Goal: Transaction & Acquisition: Purchase product/service

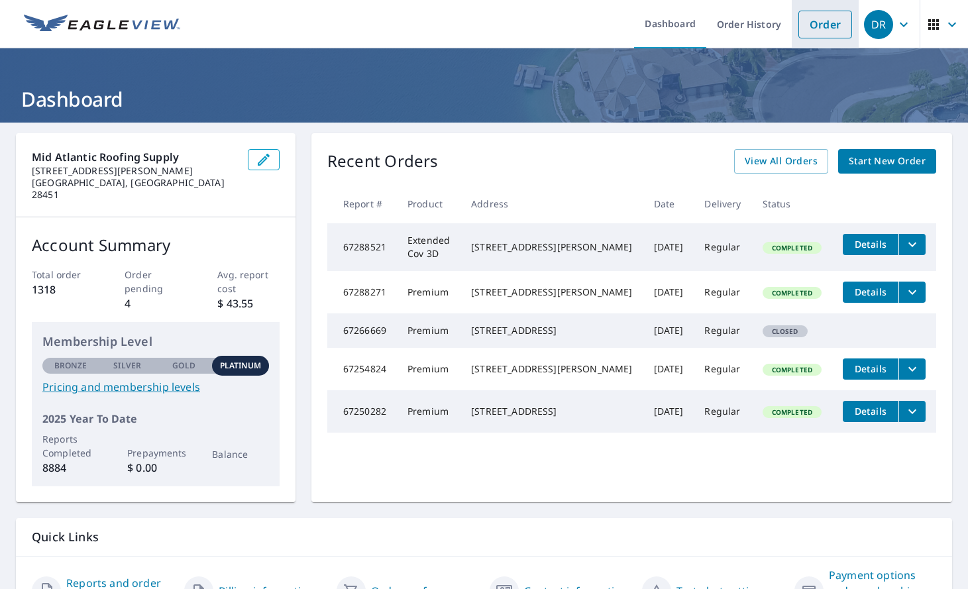
click at [811, 16] on link "Order" at bounding box center [825, 25] width 54 height 28
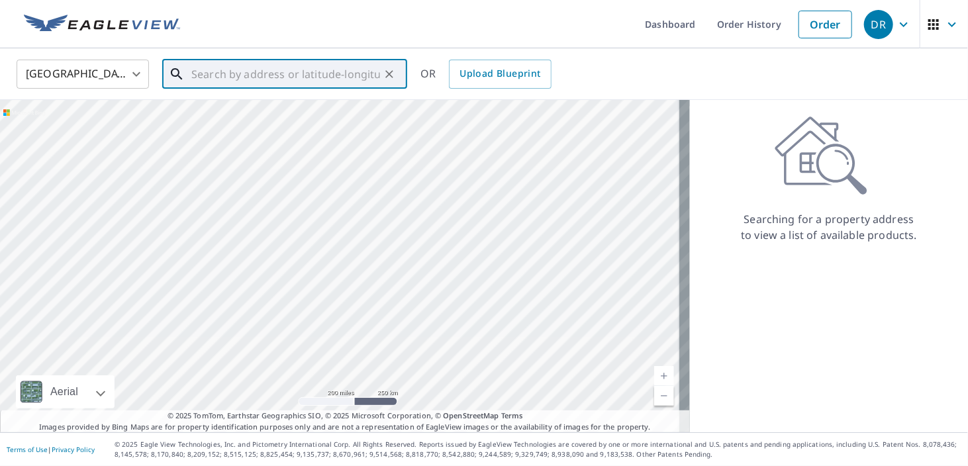
click at [303, 78] on input "text" at bounding box center [285, 74] width 189 height 37
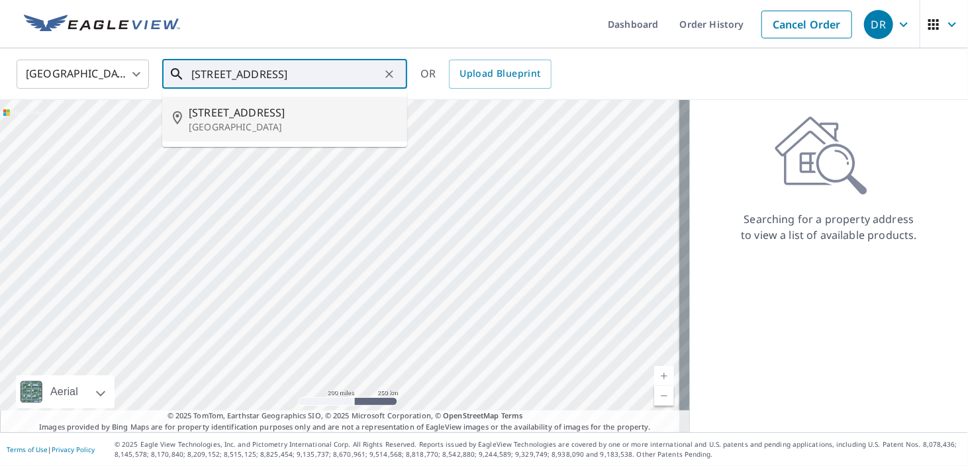
click at [317, 98] on li "[STREET_ADDRESS]" at bounding box center [284, 119] width 245 height 45
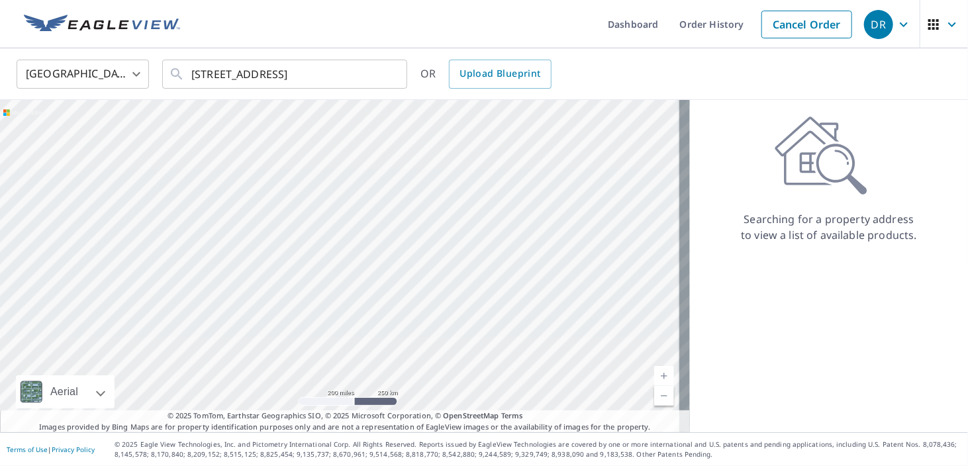
type input "[STREET_ADDRESS]"
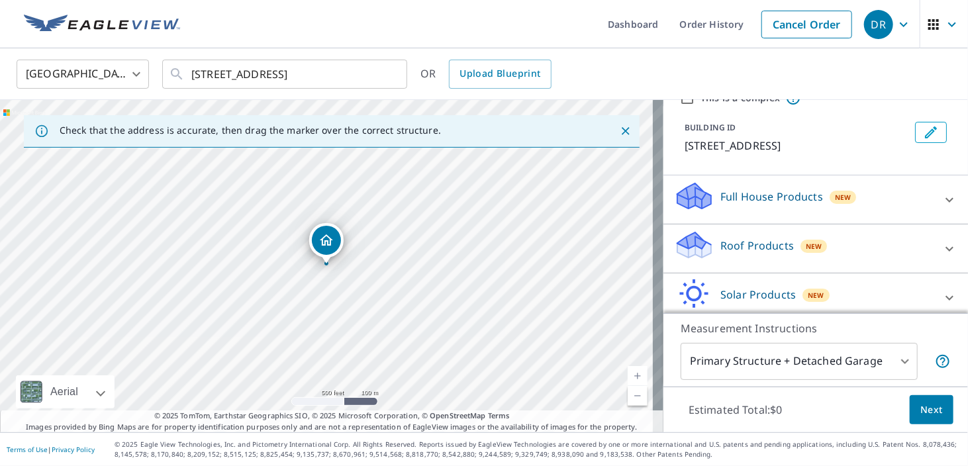
scroll to position [85, 0]
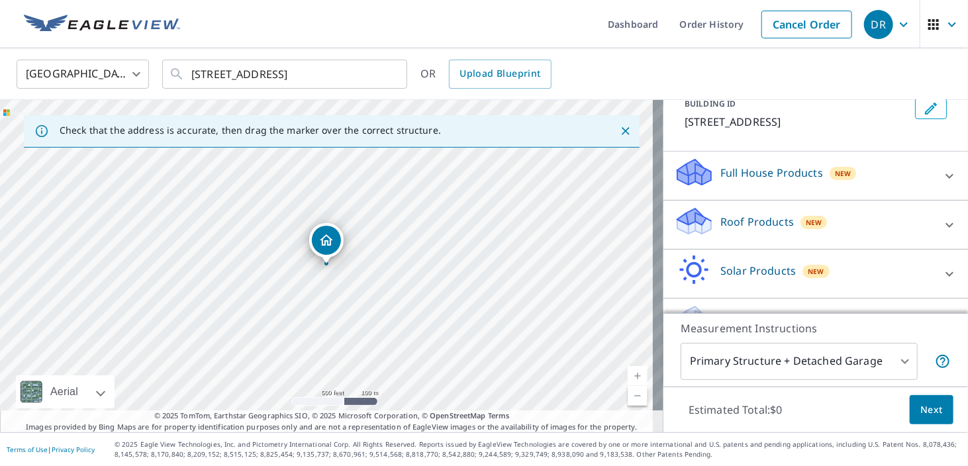
click at [723, 227] on p "Roof Products" at bounding box center [758, 222] width 74 height 16
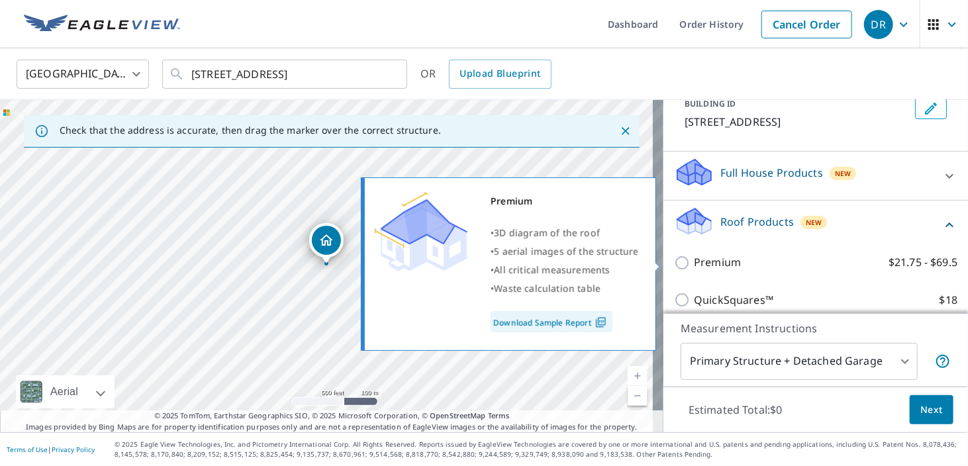
click at [705, 264] on p "Premium" at bounding box center [717, 262] width 47 height 17
click at [694, 264] on input "Premium $21.75 - $69.5" at bounding box center [684, 263] width 20 height 16
checkbox input "true"
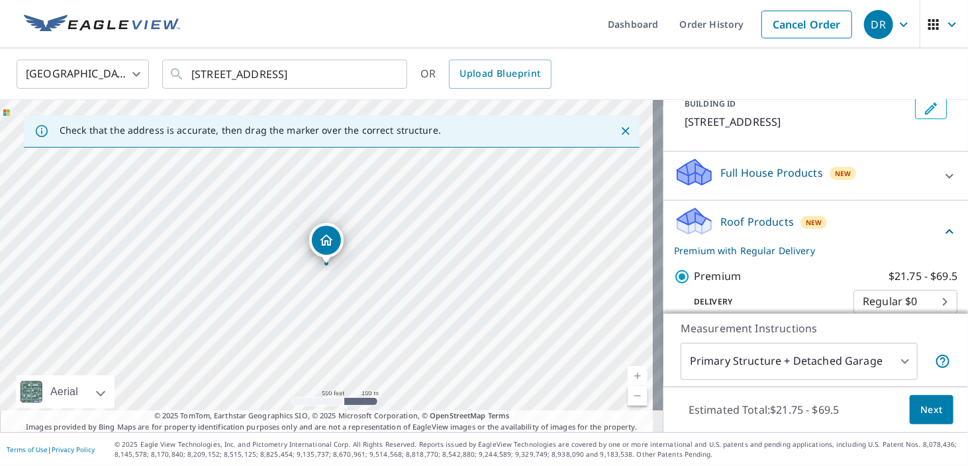
click at [910, 407] on button "Next" at bounding box center [932, 410] width 44 height 30
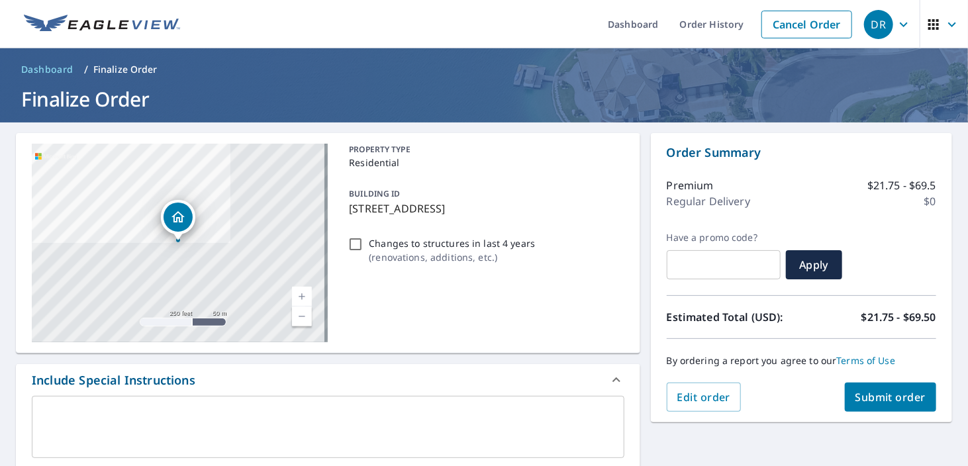
scroll to position [257, 0]
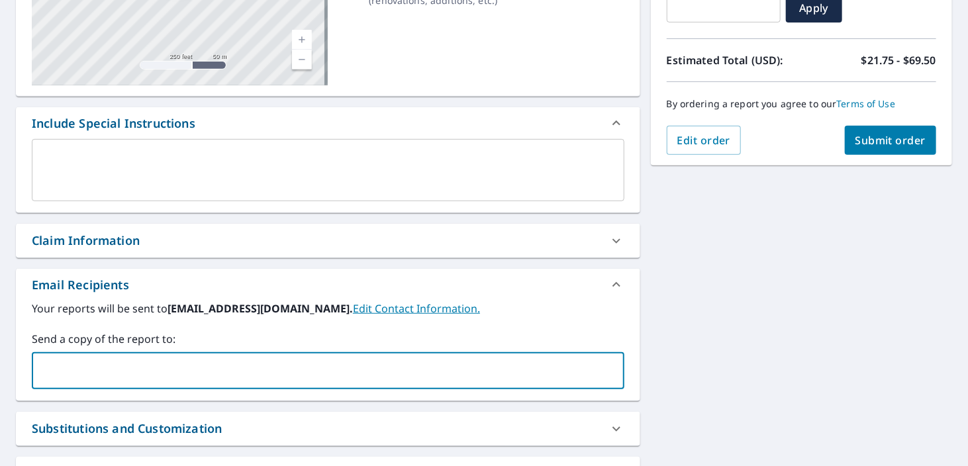
click at [221, 361] on input "text" at bounding box center [318, 370] width 561 height 25
paste input "[EMAIL_ADDRESS][DOMAIN_NAME]"
type input "[EMAIL_ADDRESS][DOMAIN_NAME]"
click at [872, 133] on span "Submit order" at bounding box center [891, 140] width 71 height 15
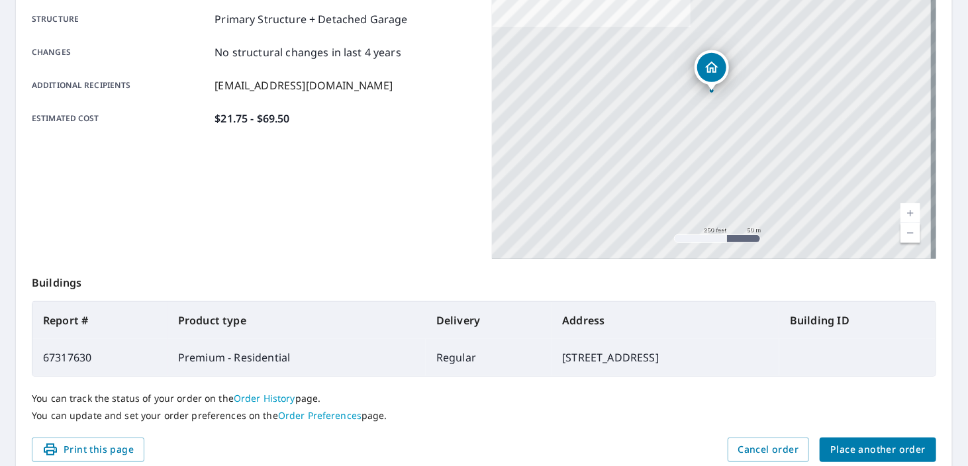
click at [866, 449] on span "Place another order" at bounding box center [878, 450] width 95 height 17
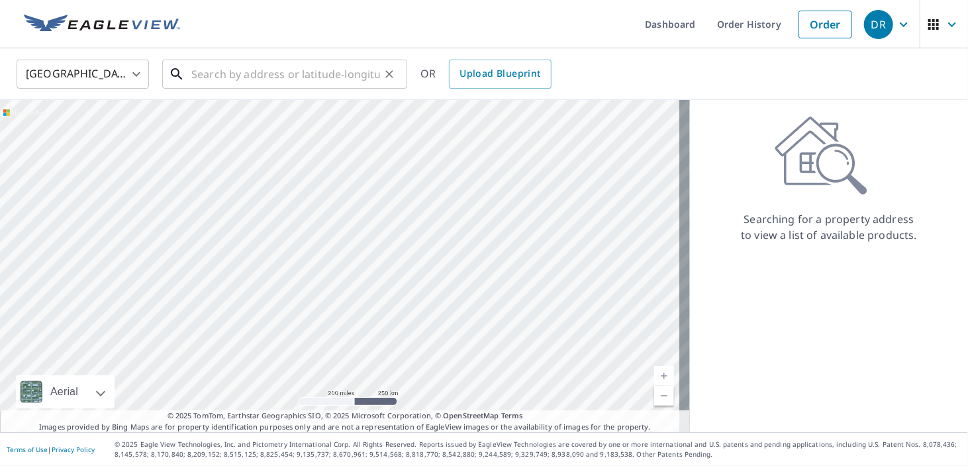
click at [330, 72] on input "text" at bounding box center [285, 74] width 189 height 37
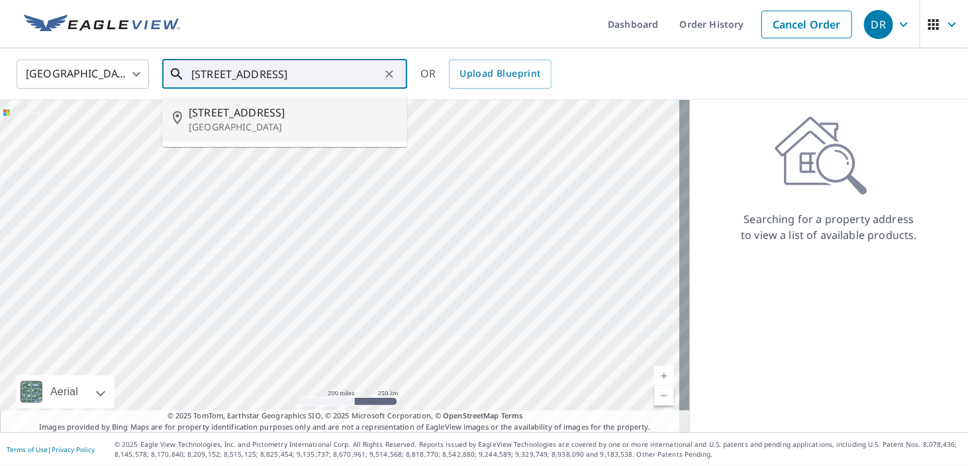
click at [272, 125] on p "[GEOGRAPHIC_DATA]" at bounding box center [293, 127] width 208 height 13
type input "[STREET_ADDRESS]"
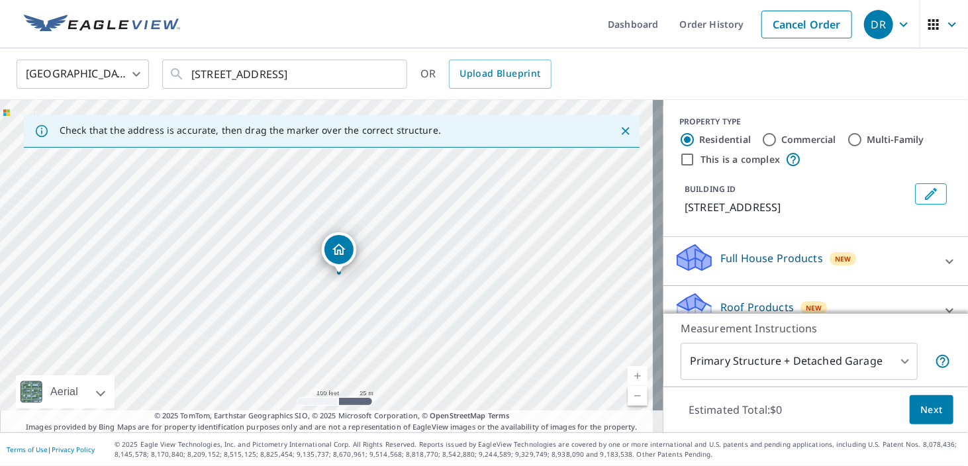
scroll to position [85, 0]
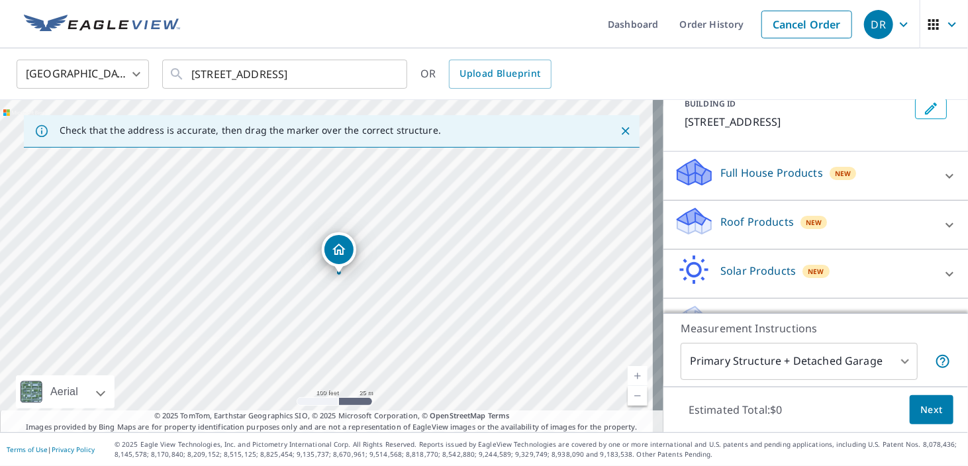
click at [761, 230] on p "Roof Products" at bounding box center [758, 222] width 74 height 16
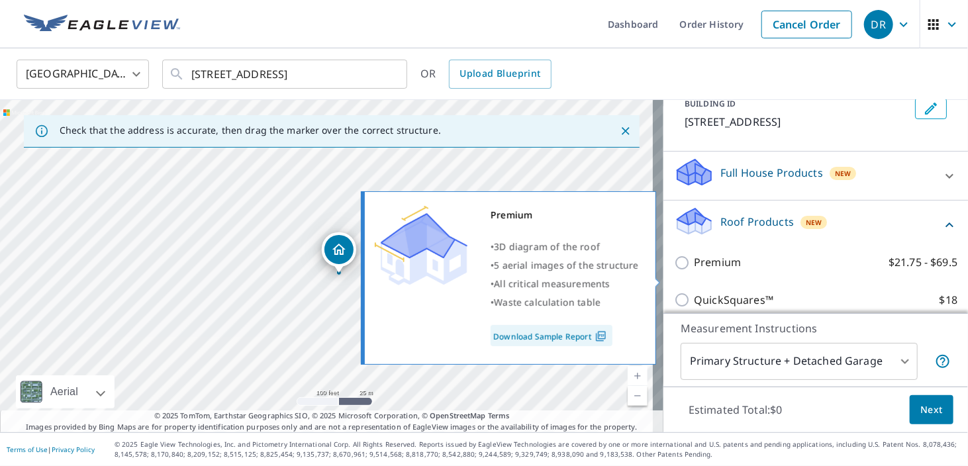
click at [694, 271] on p "Premium" at bounding box center [717, 262] width 47 height 17
click at [689, 271] on input "Premium $21.75 - $69.5" at bounding box center [684, 263] width 20 height 16
checkbox input "true"
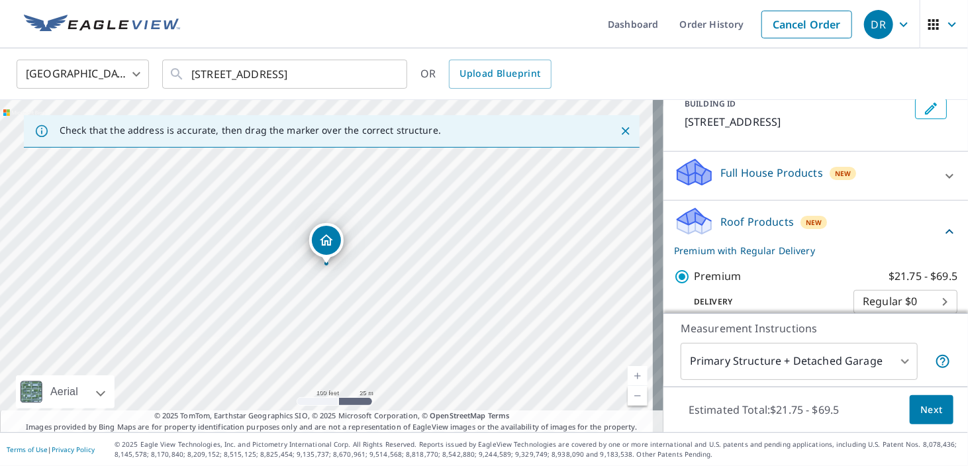
click at [930, 400] on button "Next" at bounding box center [932, 410] width 44 height 30
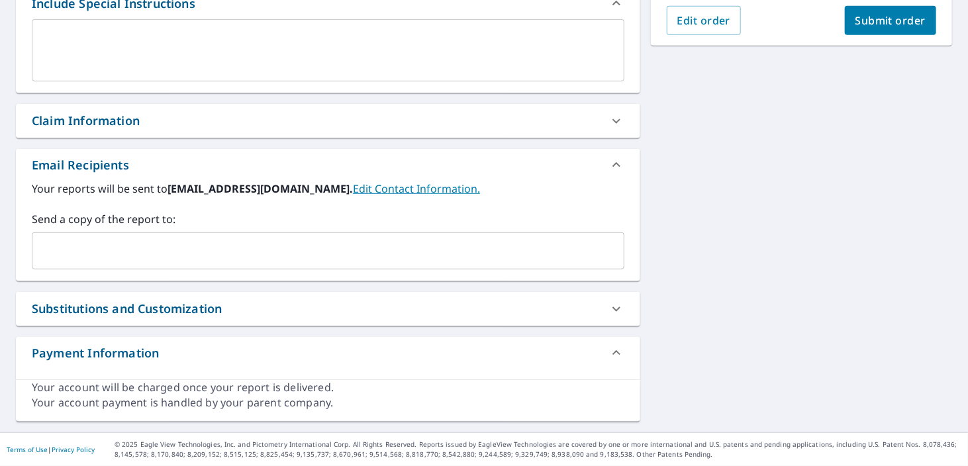
scroll to position [376, 0]
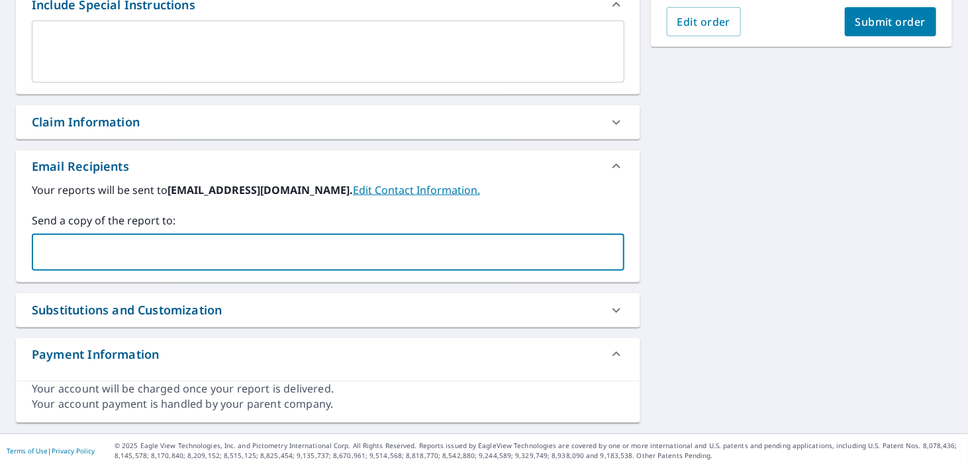
click at [224, 242] on input "text" at bounding box center [318, 252] width 561 height 25
paste input "[EMAIL_ADDRESS][DOMAIN_NAME]"
type input "[EMAIL_ADDRESS][DOMAIN_NAME]"
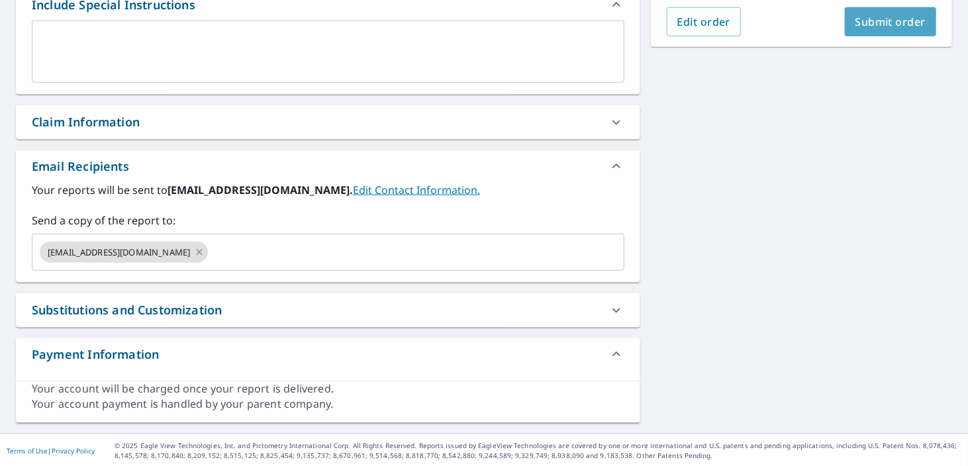
click at [891, 17] on span "Submit order" at bounding box center [891, 22] width 71 height 15
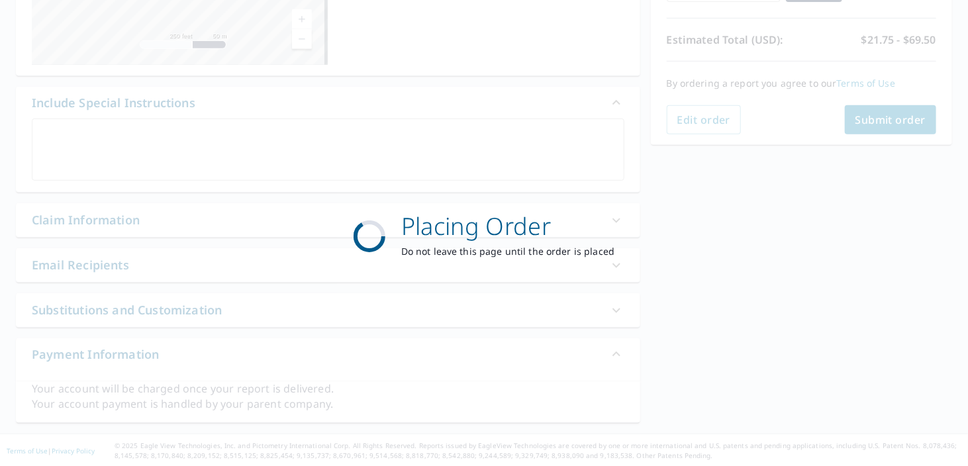
scroll to position [278, 0]
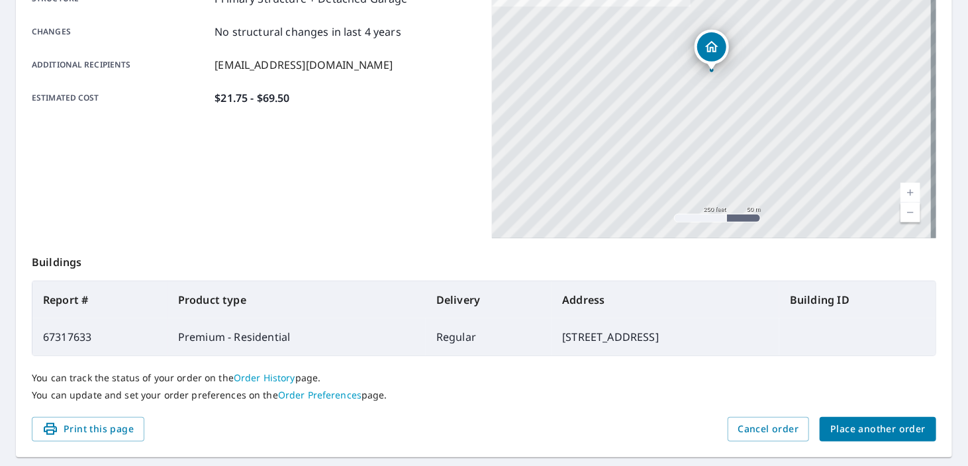
click at [884, 424] on span "Place another order" at bounding box center [878, 429] width 95 height 17
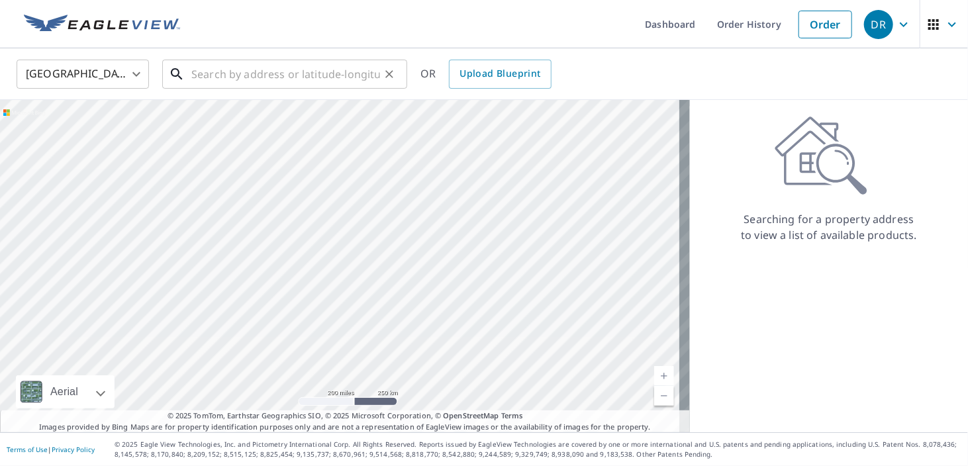
click at [275, 68] on input "text" at bounding box center [285, 74] width 189 height 37
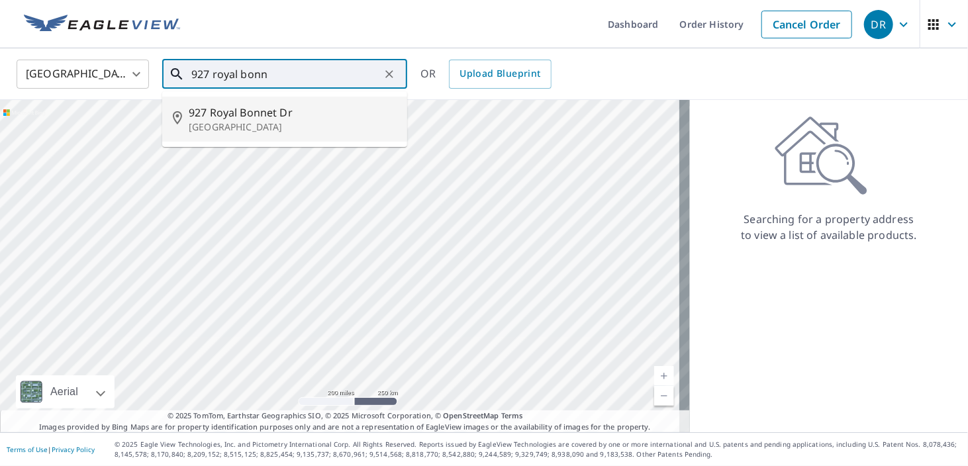
click at [246, 117] on span "927 Royal Bonnet Dr" at bounding box center [293, 113] width 208 height 16
type input "[STREET_ADDRESS][PERSON_NAME]"
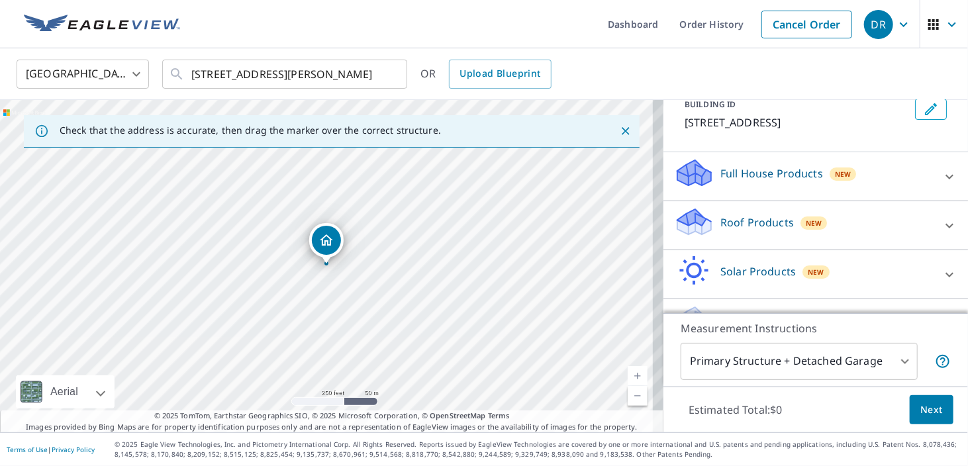
scroll to position [85, 0]
click at [717, 244] on div "Roof Products New" at bounding box center [804, 225] width 260 height 38
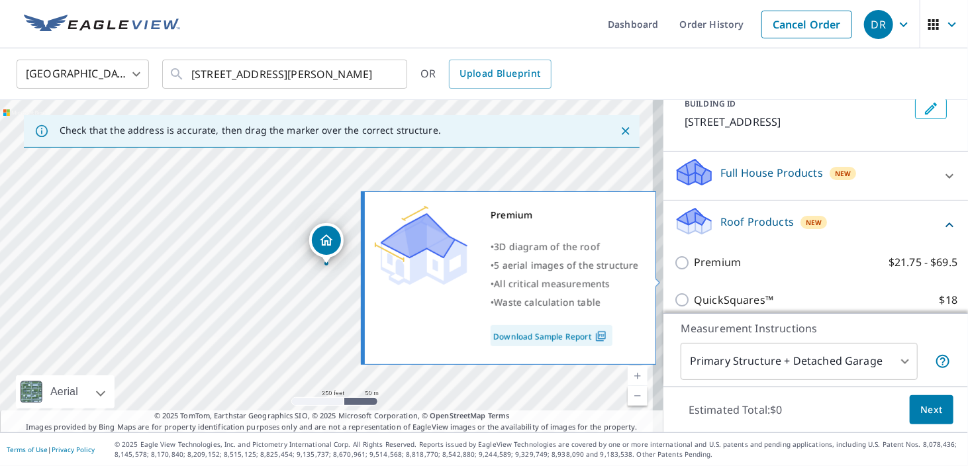
click at [707, 271] on p "Premium" at bounding box center [717, 262] width 47 height 17
click at [694, 271] on input "Premium $21.75 - $69.5" at bounding box center [684, 263] width 20 height 16
checkbox input "true"
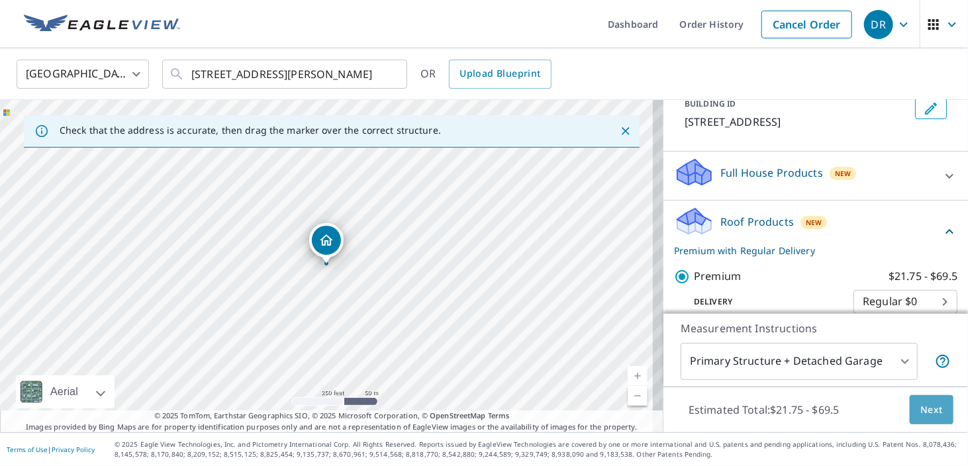
click at [924, 410] on span "Next" at bounding box center [932, 410] width 23 height 17
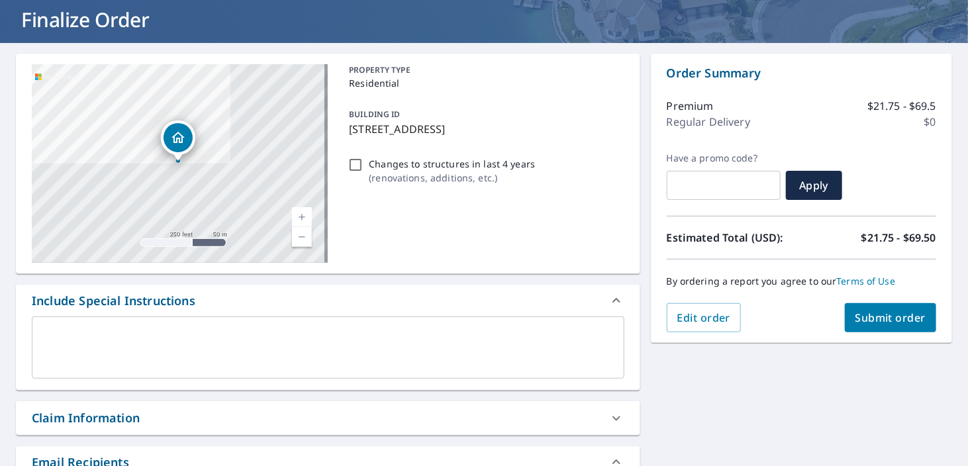
scroll to position [376, 0]
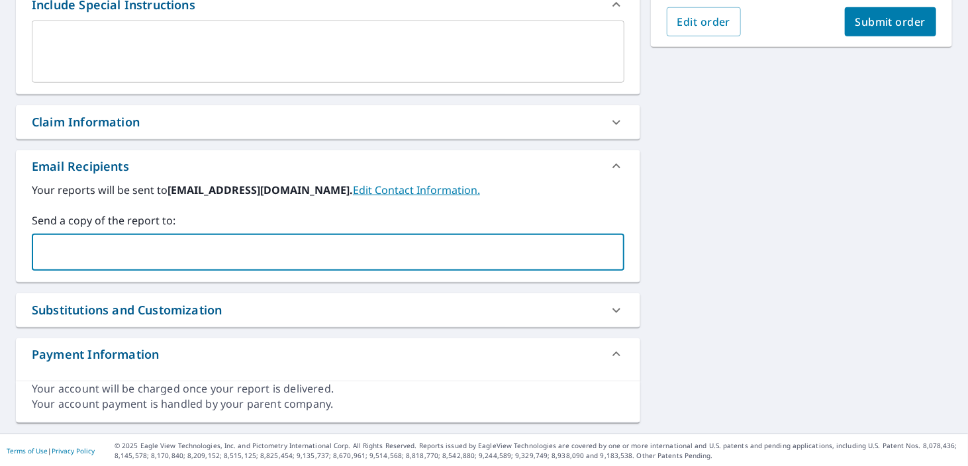
click at [245, 252] on input "text" at bounding box center [318, 252] width 561 height 25
paste input "[EMAIL_ADDRESS][DOMAIN_NAME]"
type input "[EMAIL_ADDRESS][DOMAIN_NAME]"
click at [885, 25] on span "Submit order" at bounding box center [891, 22] width 71 height 15
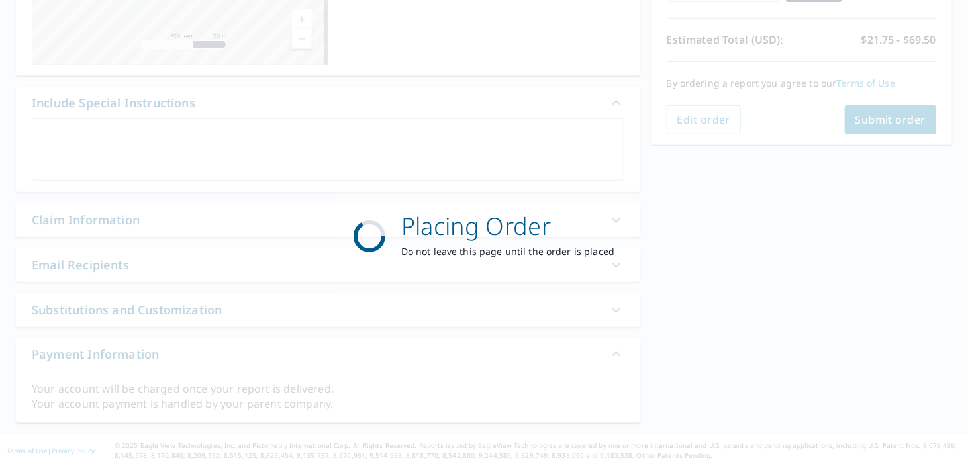
scroll to position [278, 0]
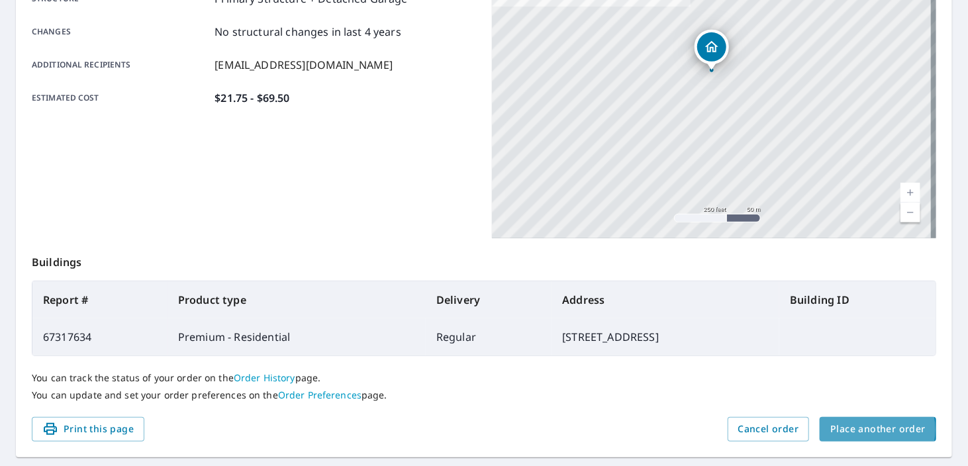
click at [856, 429] on span "Place another order" at bounding box center [878, 429] width 95 height 17
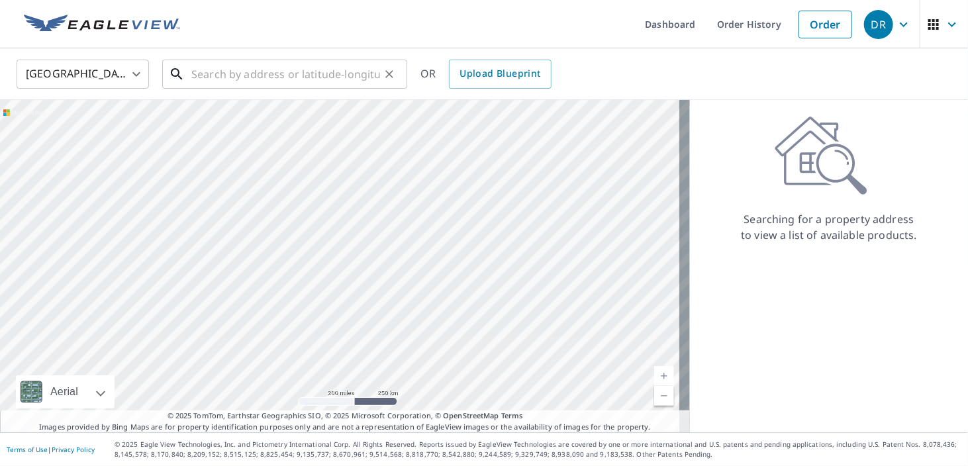
click at [256, 72] on input "text" at bounding box center [285, 74] width 189 height 37
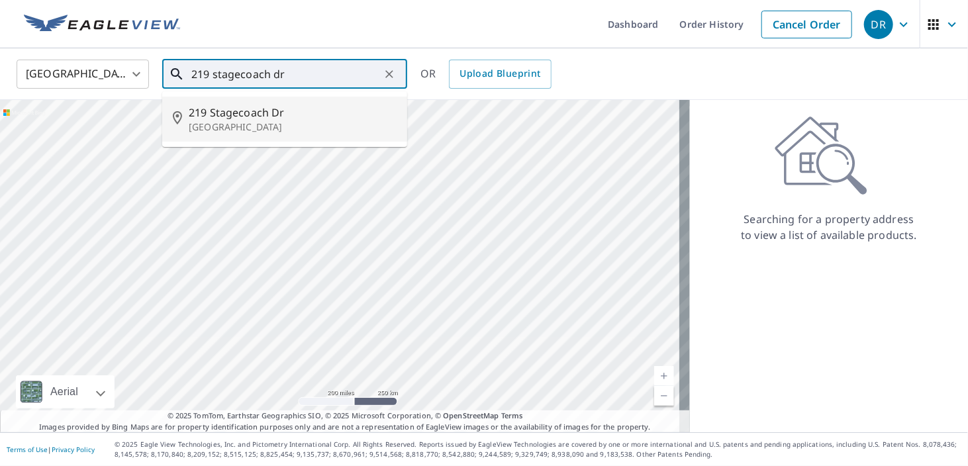
click at [256, 122] on p "[GEOGRAPHIC_DATA]" at bounding box center [293, 127] width 208 height 13
type input "[STREET_ADDRESS]"
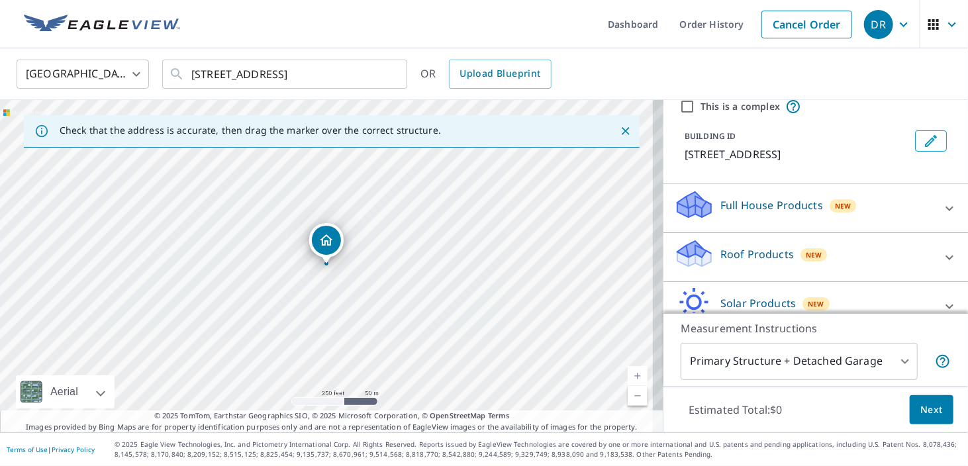
scroll to position [85, 0]
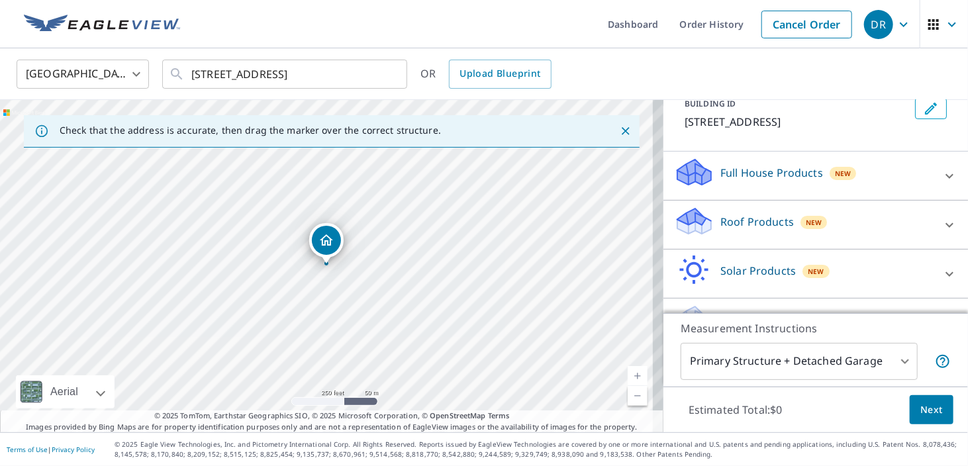
click at [701, 237] on icon at bounding box center [694, 221] width 40 height 31
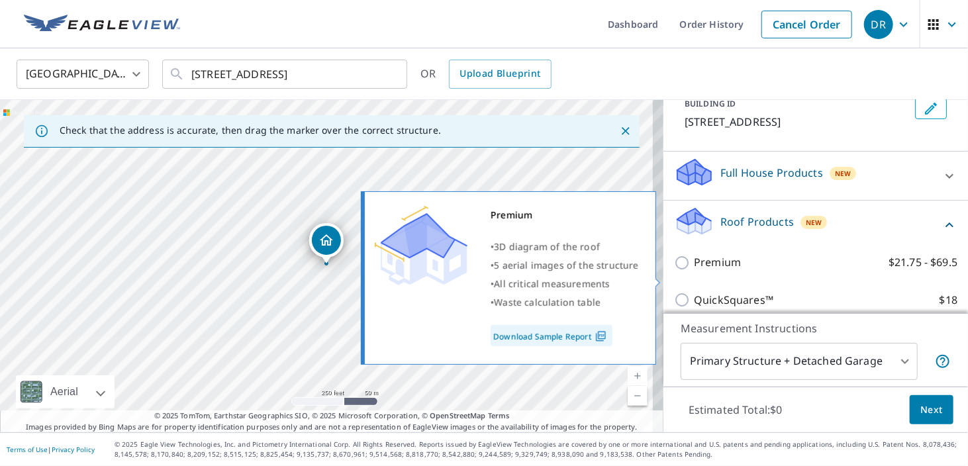
click at [694, 271] on p "Premium" at bounding box center [717, 262] width 47 height 17
click at [685, 271] on input "Premium $21.75 - $69.5" at bounding box center [684, 263] width 20 height 16
checkbox input "true"
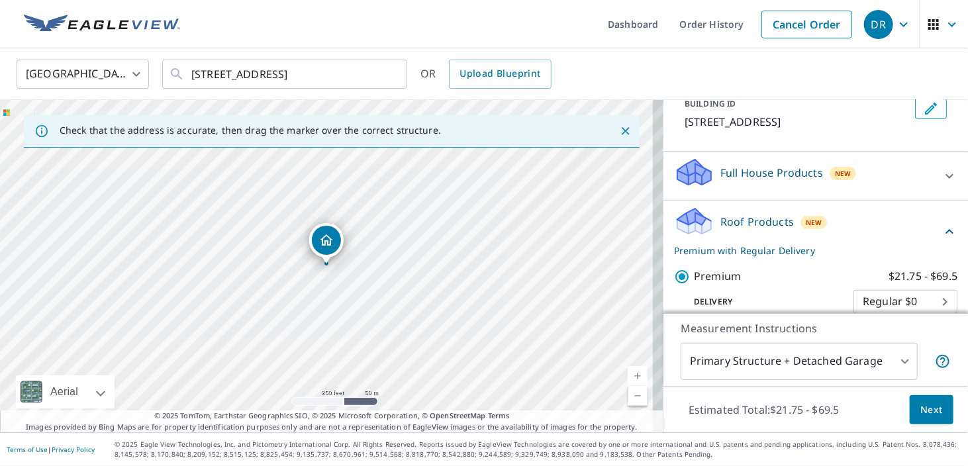
click at [922, 409] on span "Next" at bounding box center [932, 410] width 23 height 17
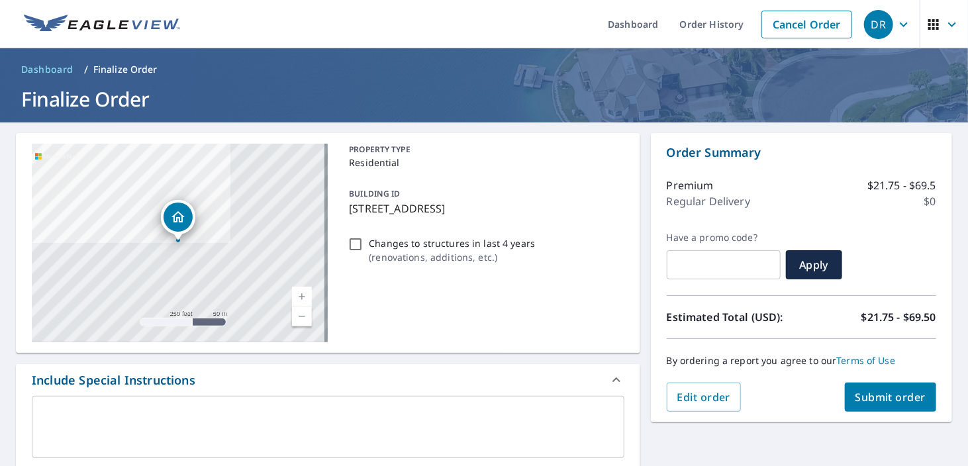
scroll to position [376, 0]
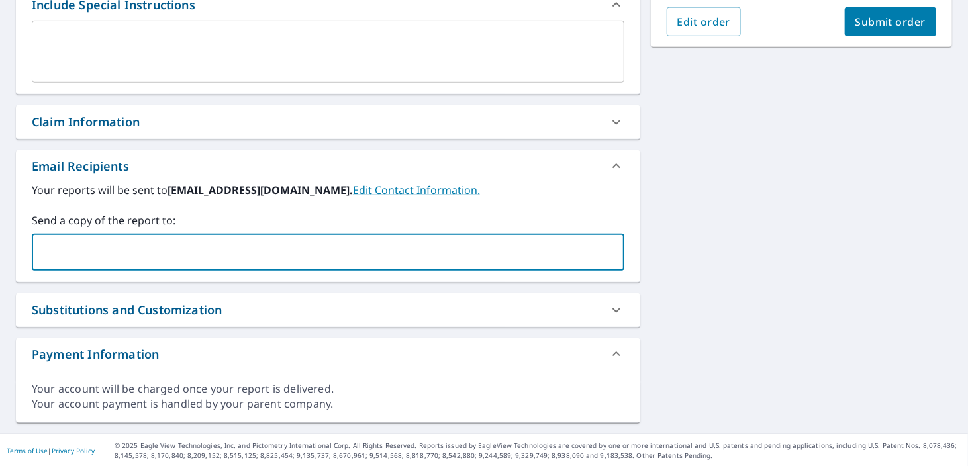
click at [295, 251] on input "text" at bounding box center [318, 252] width 561 height 25
paste input "[EMAIL_ADDRESS][DOMAIN_NAME]"
type input "[EMAIL_ADDRESS][DOMAIN_NAME]"
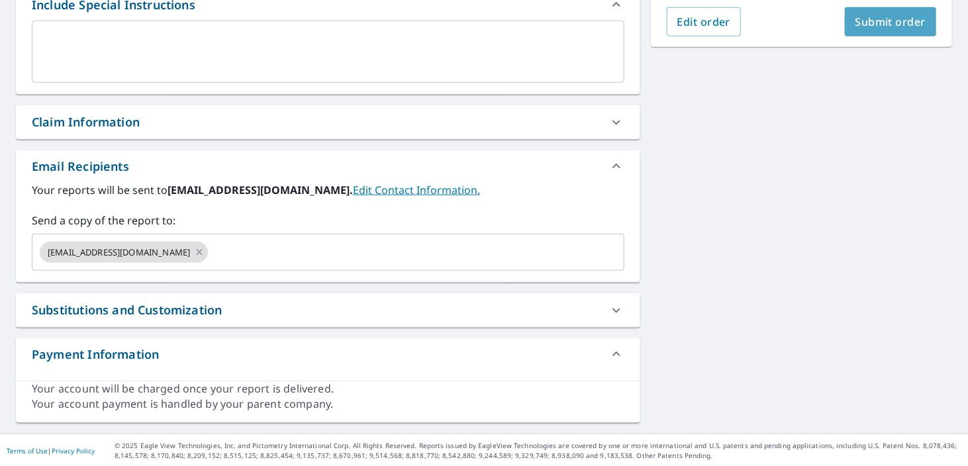
click at [886, 23] on span "Submit order" at bounding box center [891, 22] width 71 height 15
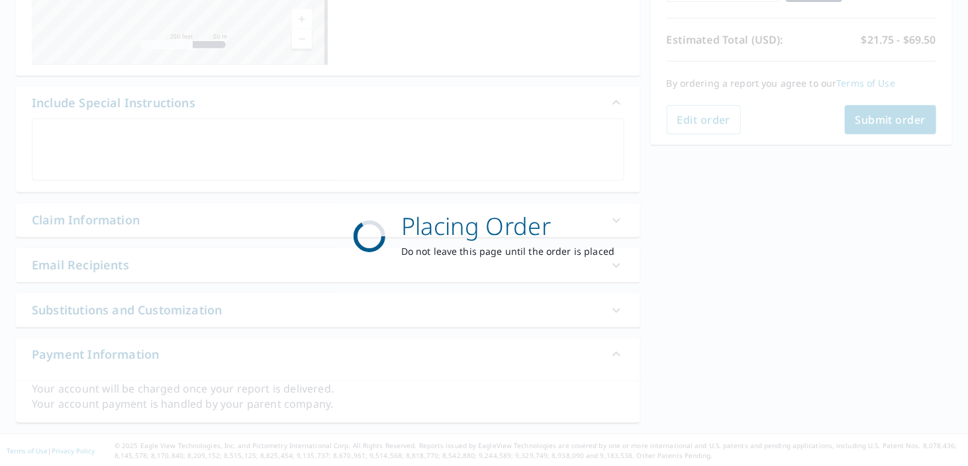
scroll to position [278, 0]
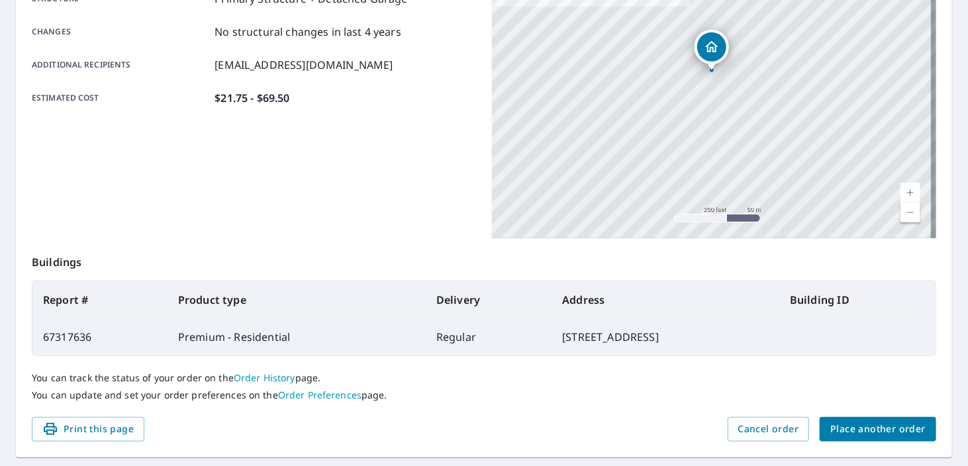
click at [861, 426] on span "Place another order" at bounding box center [878, 429] width 95 height 17
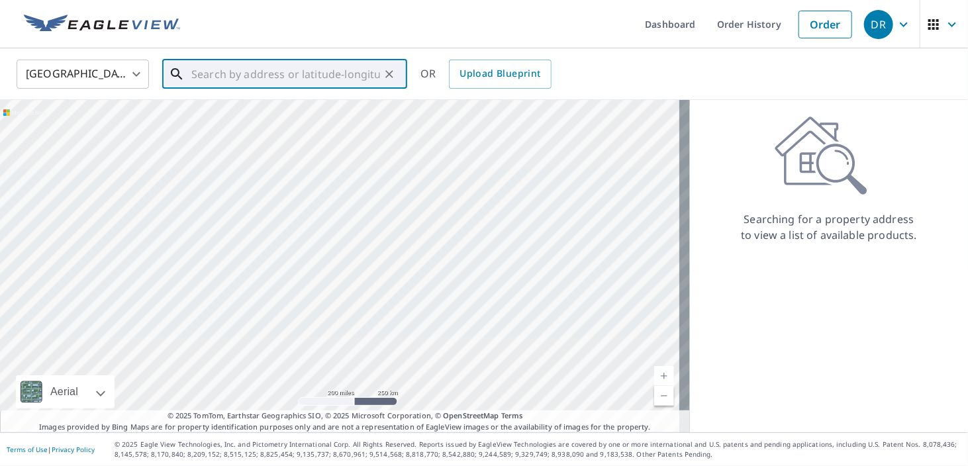
click at [309, 74] on input "text" at bounding box center [285, 74] width 189 height 37
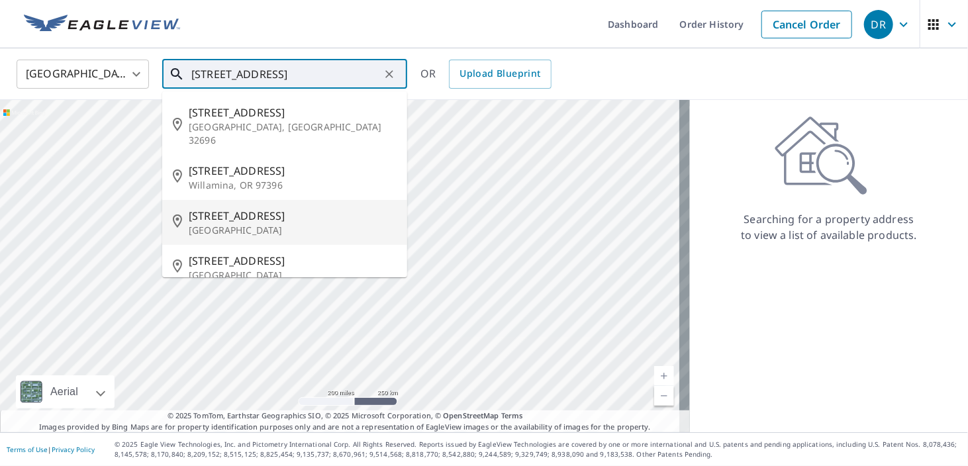
click at [264, 210] on span "[STREET_ADDRESS]" at bounding box center [293, 216] width 208 height 16
type input "[STREET_ADDRESS]"
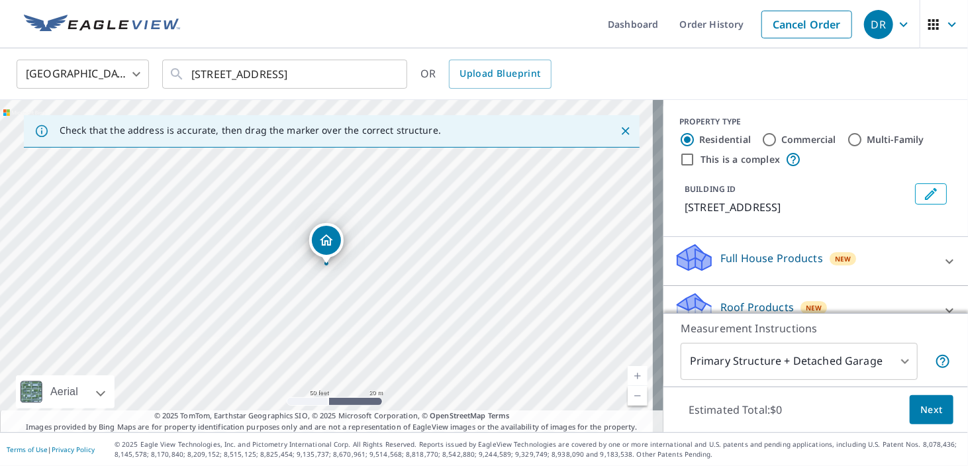
scroll to position [119, 0]
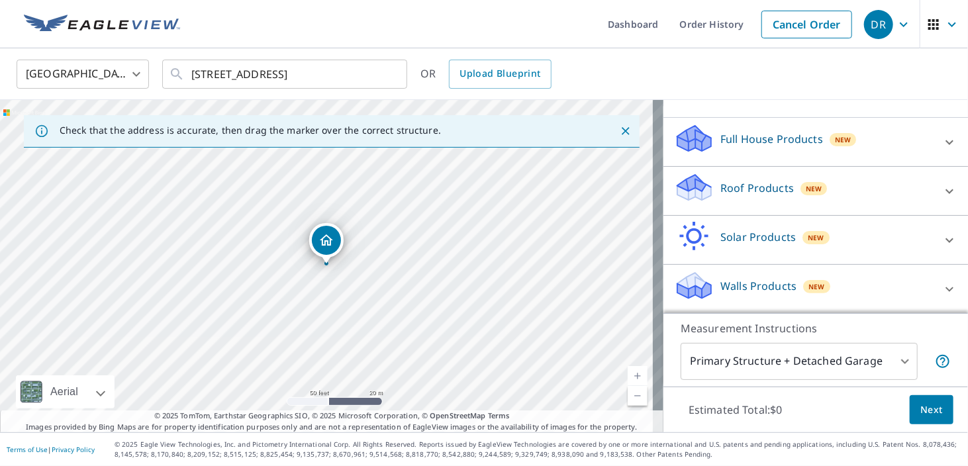
click at [728, 188] on p "Roof Products" at bounding box center [758, 188] width 74 height 16
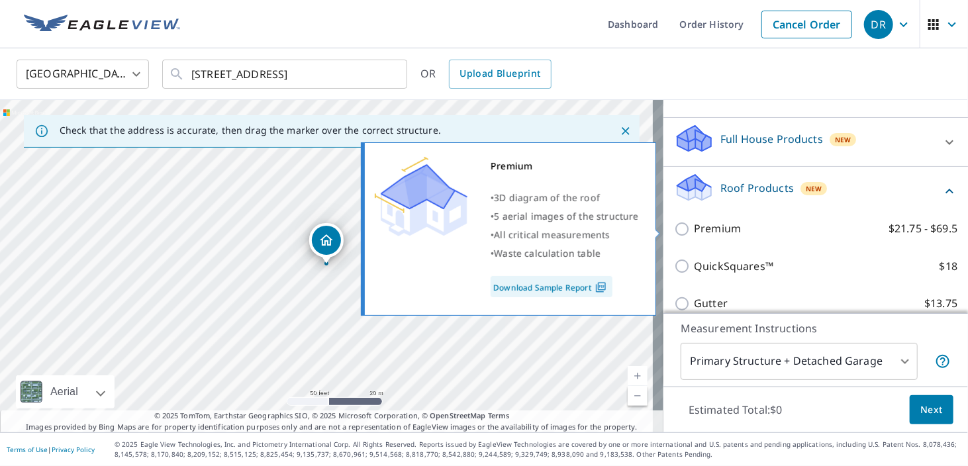
click at [712, 234] on p "Premium" at bounding box center [717, 229] width 47 height 17
click at [694, 234] on input "Premium $21.75 - $69.5" at bounding box center [684, 229] width 20 height 16
checkbox input "true"
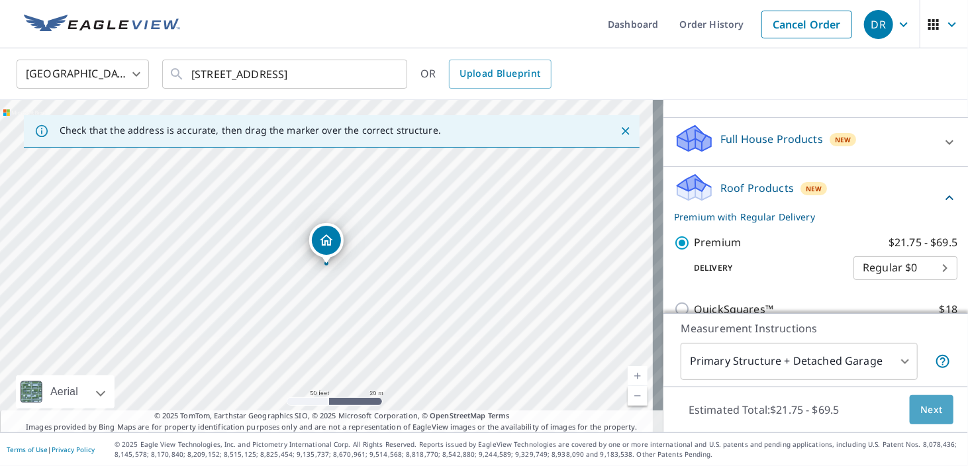
click at [931, 415] on span "Next" at bounding box center [932, 410] width 23 height 17
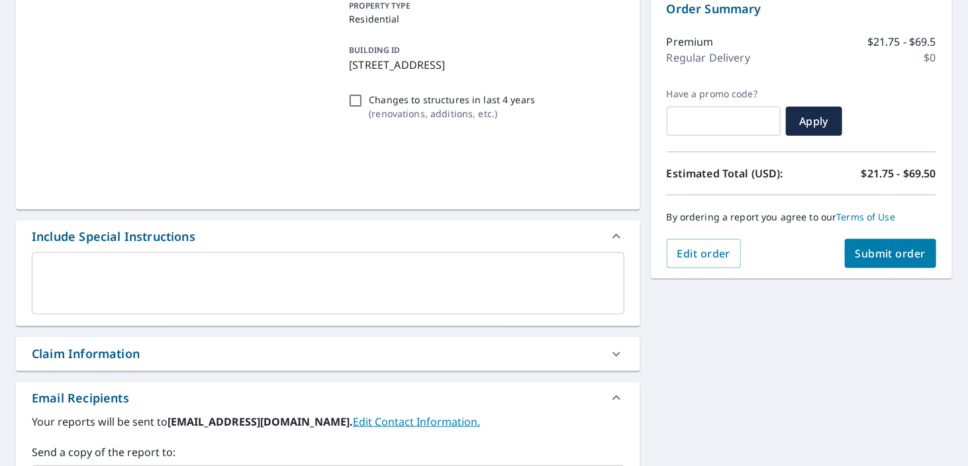
scroll to position [343, 0]
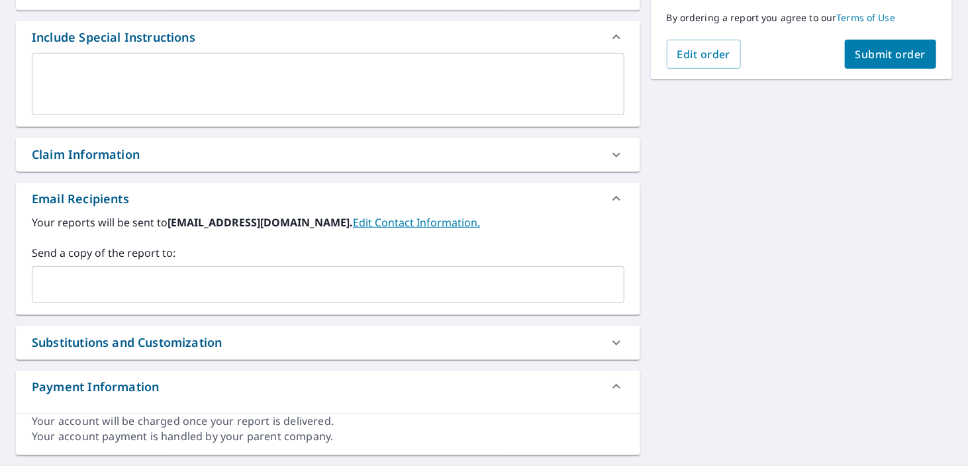
click at [243, 287] on input "text" at bounding box center [318, 284] width 561 height 25
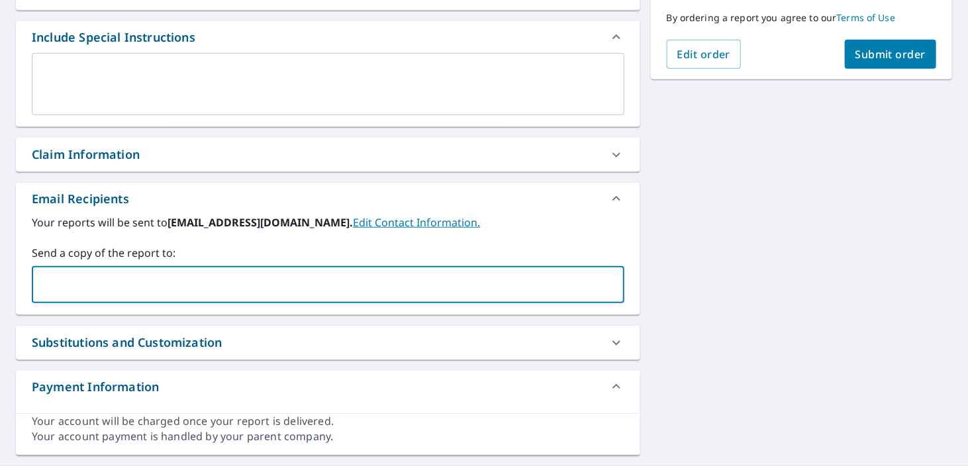
paste input "[EMAIL_ADDRESS][DOMAIN_NAME]"
type input "[EMAIL_ADDRESS][DOMAIN_NAME]"
click at [873, 47] on span "Submit order" at bounding box center [891, 54] width 71 height 15
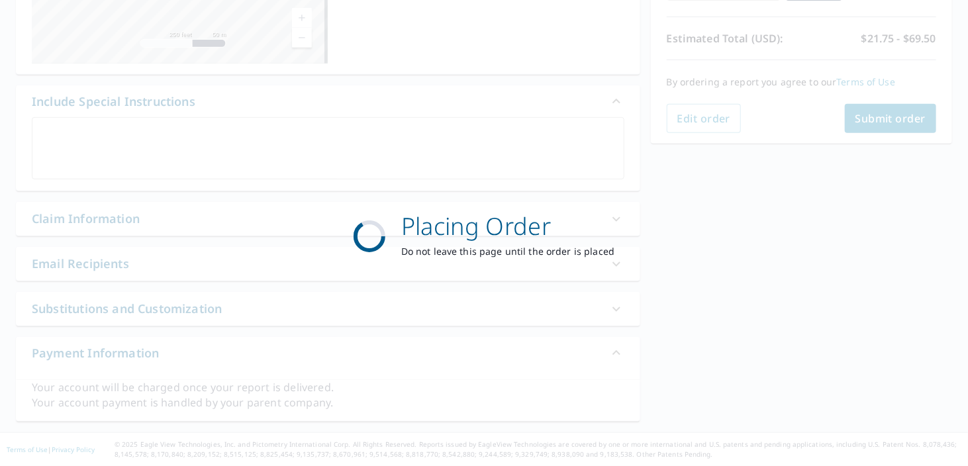
scroll to position [278, 0]
